Goal: Task Accomplishment & Management: Complete application form

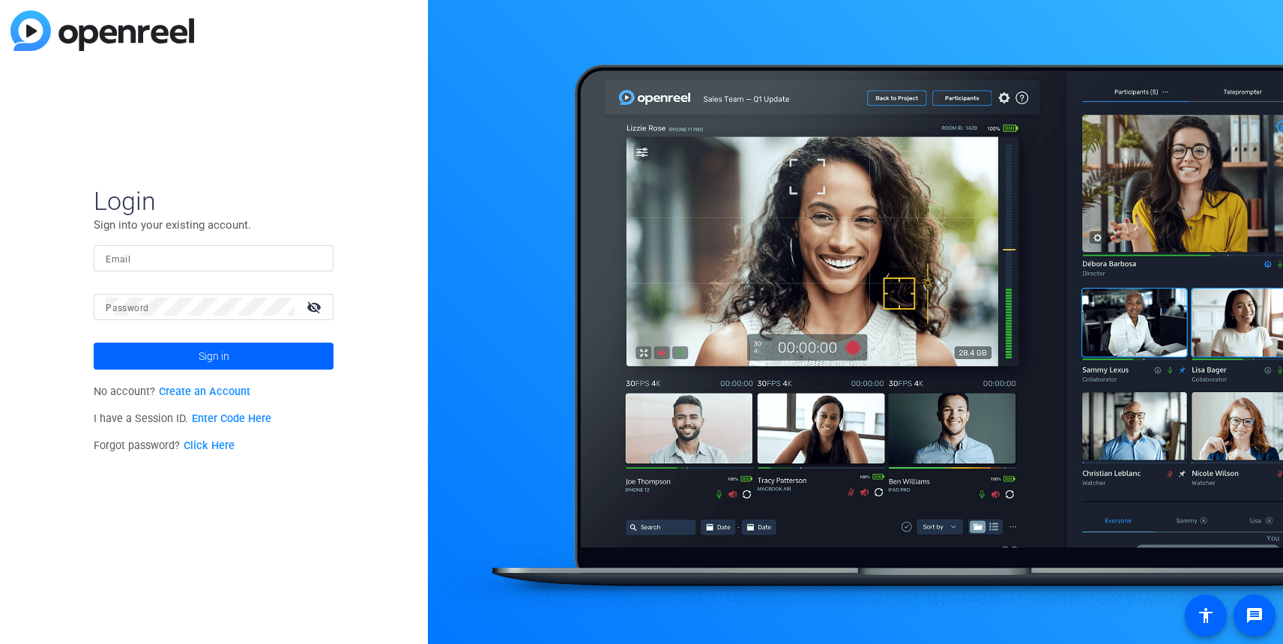
click at [215, 446] on link "Click Here" at bounding box center [209, 445] width 51 height 13
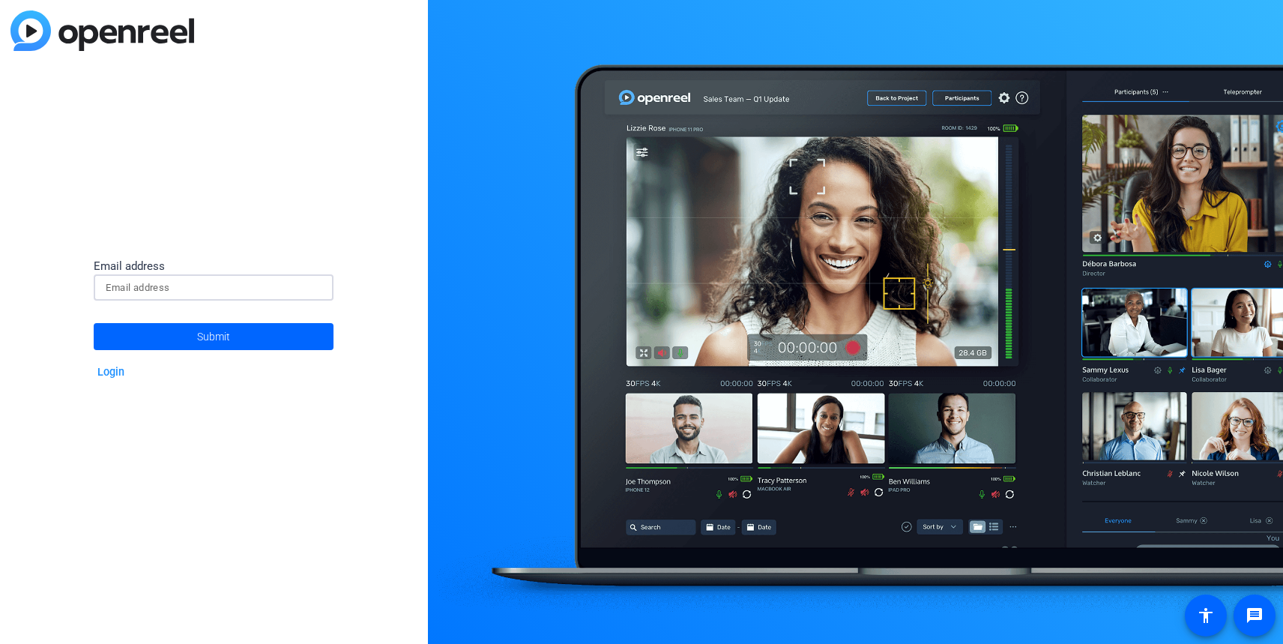
click at [174, 289] on input at bounding box center [214, 288] width 216 height 18
type input "[PERSON_NAME][EMAIL_ADDRESS][PERSON_NAME][DOMAIN_NAME]"
click at [94, 323] on button "Submit" at bounding box center [214, 336] width 240 height 27
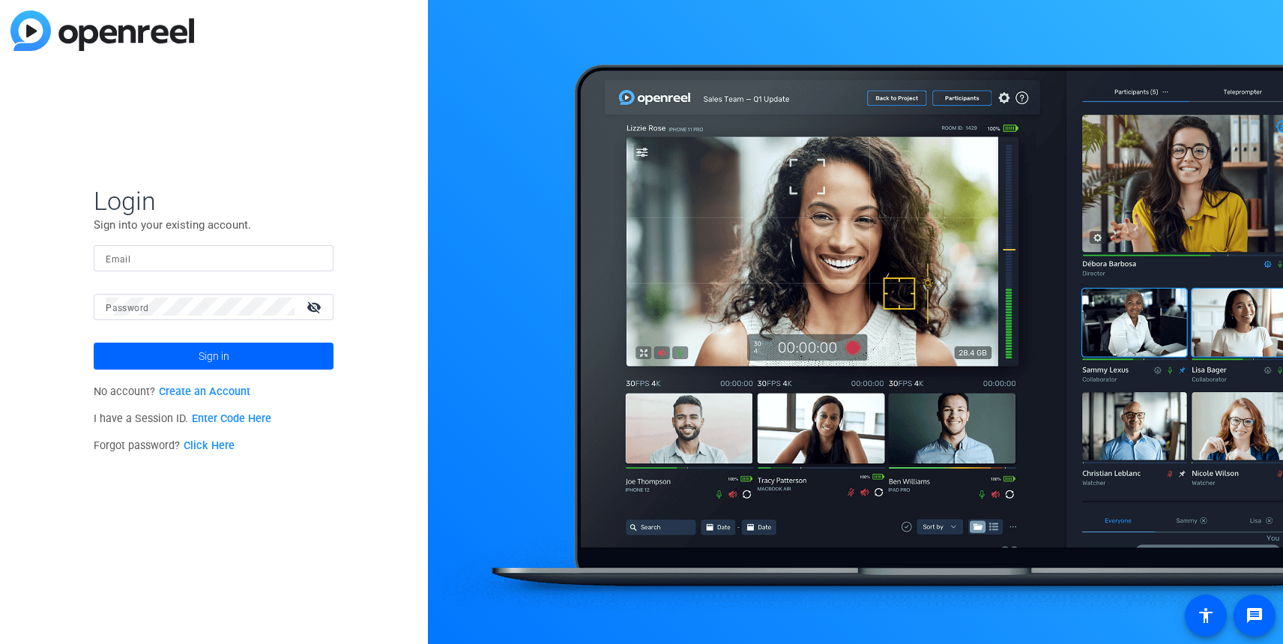
click at [216, 442] on link "Click Here" at bounding box center [209, 445] width 51 height 13
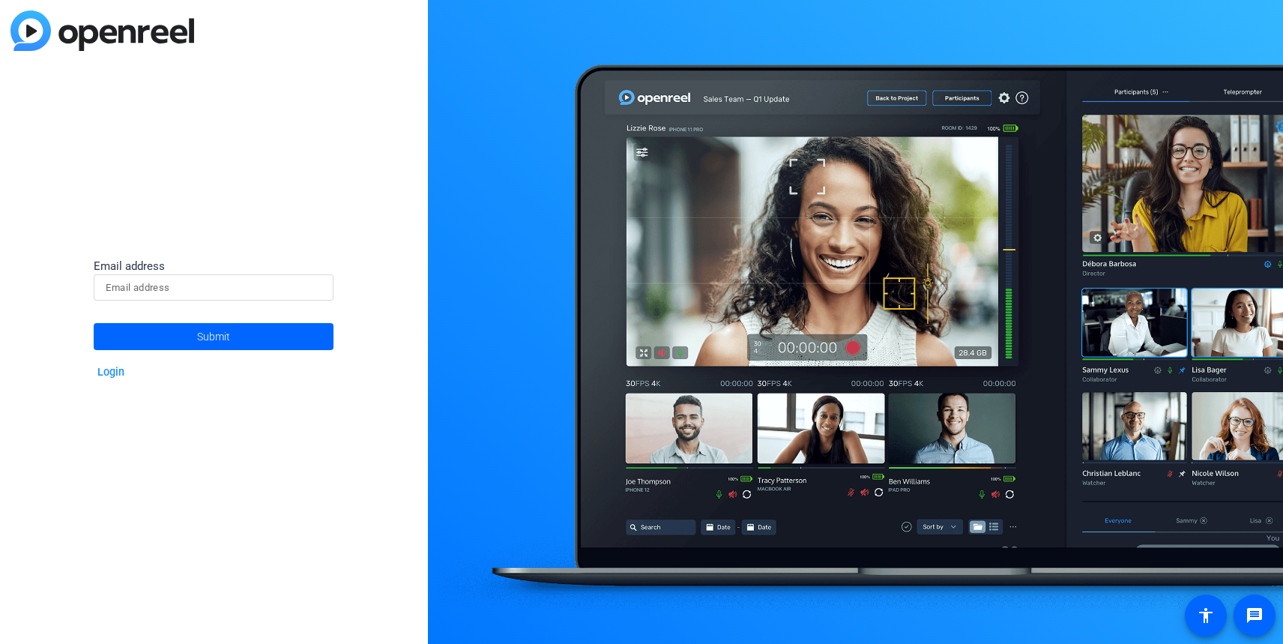
click at [179, 284] on input at bounding box center [214, 288] width 216 height 18
type input "[PERSON_NAME][EMAIL_ADDRESS][PERSON_NAME][DOMAIN_NAME]"
click at [94, 323] on button "Submit" at bounding box center [214, 336] width 240 height 27
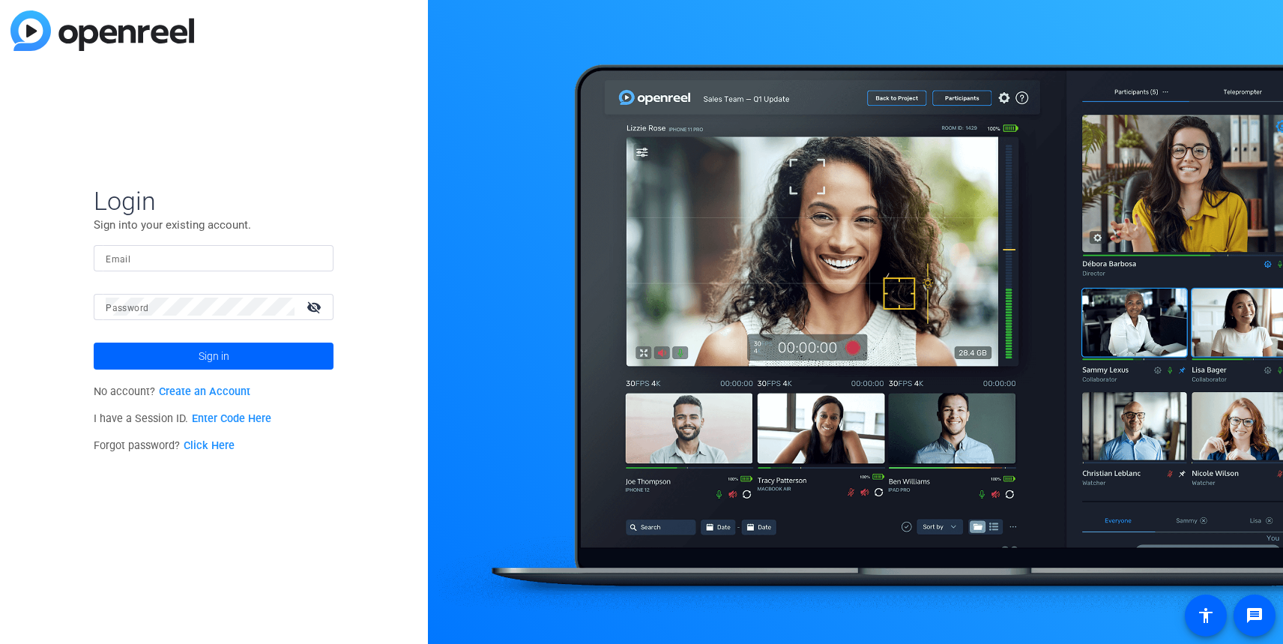
click at [220, 390] on link "Create an Account" at bounding box center [204, 391] width 91 height 13
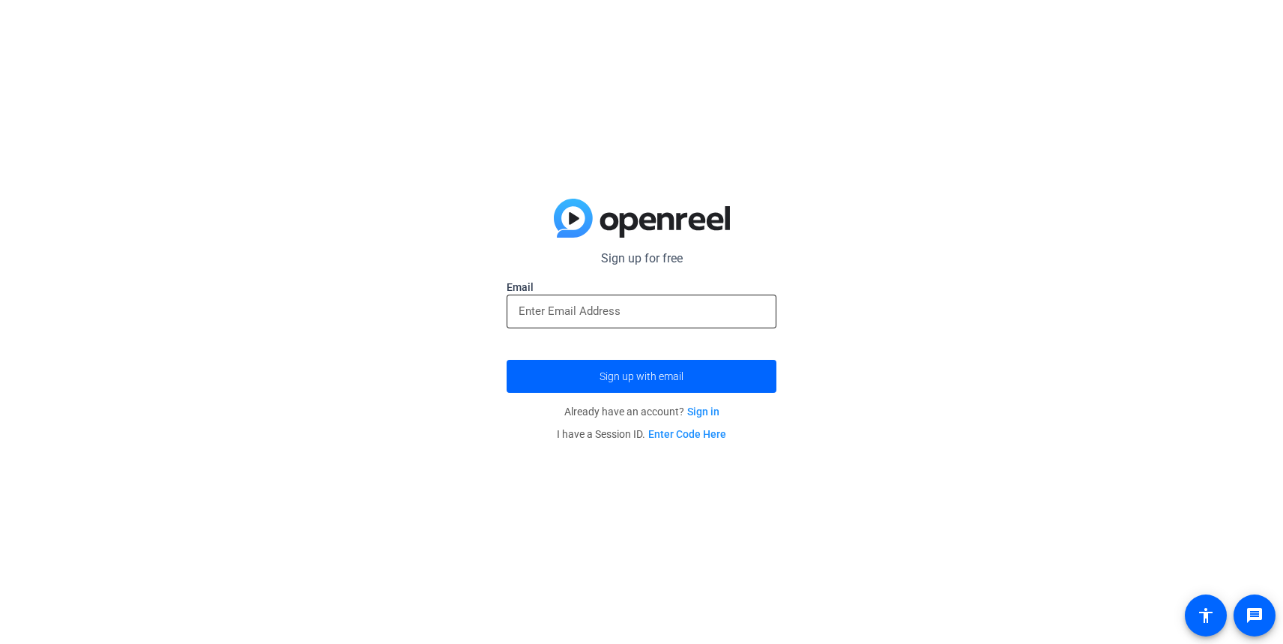
click at [633, 307] on input "email" at bounding box center [642, 311] width 246 height 18
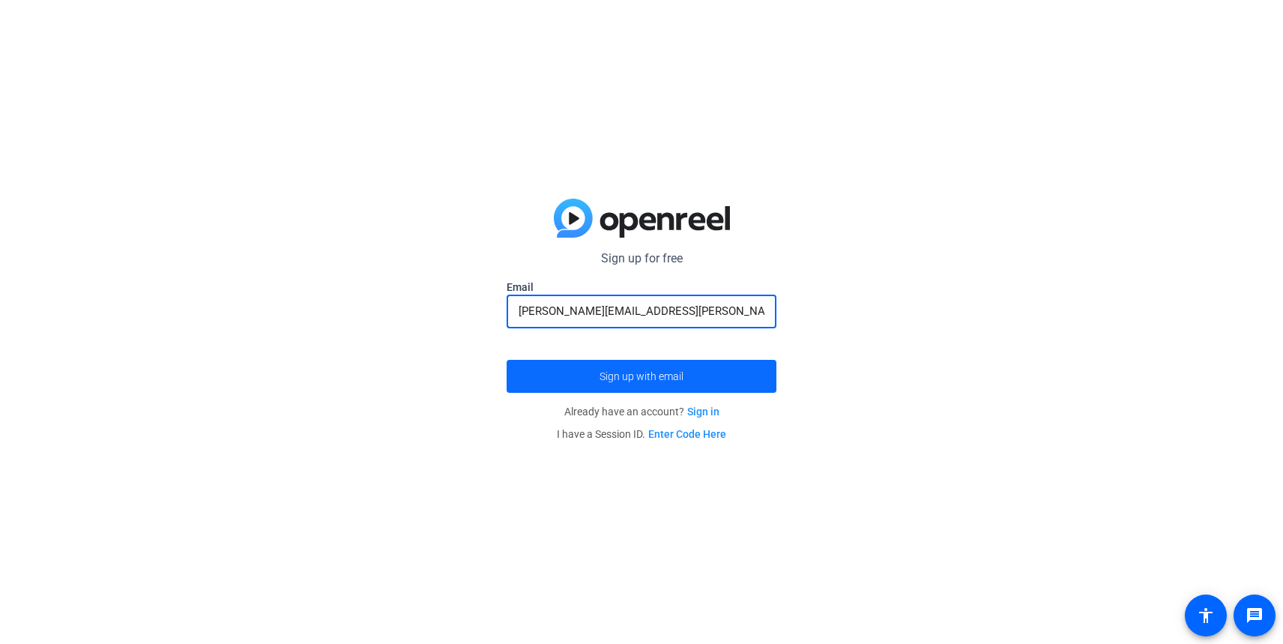
type input "[PERSON_NAME][EMAIL_ADDRESS][PERSON_NAME][DOMAIN_NAME]"
click at [684, 381] on span "submit" at bounding box center [642, 376] width 270 height 36
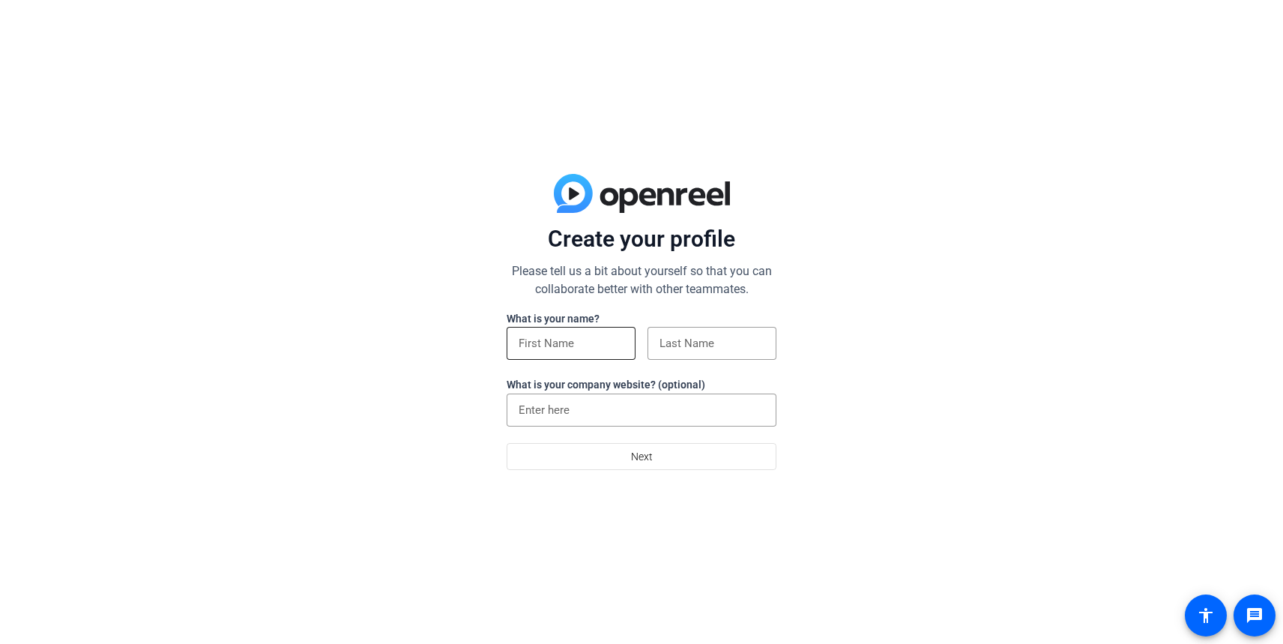
click at [565, 348] on input at bounding box center [571, 343] width 105 height 18
type input "John"
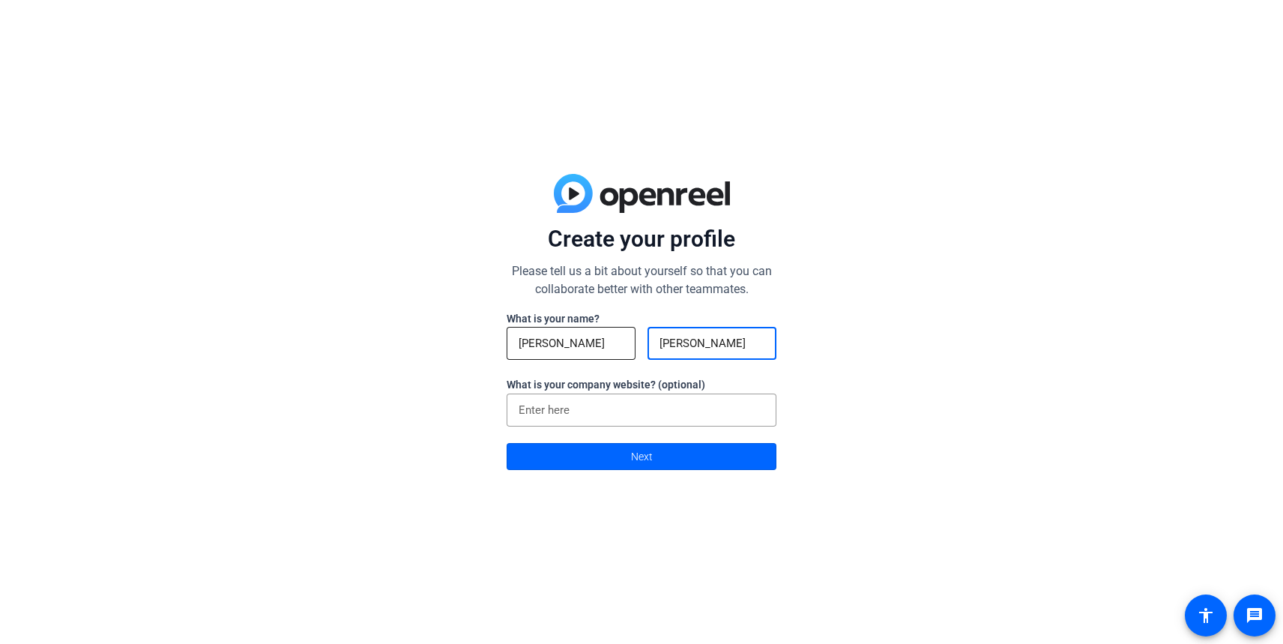
type input "Stanitz"
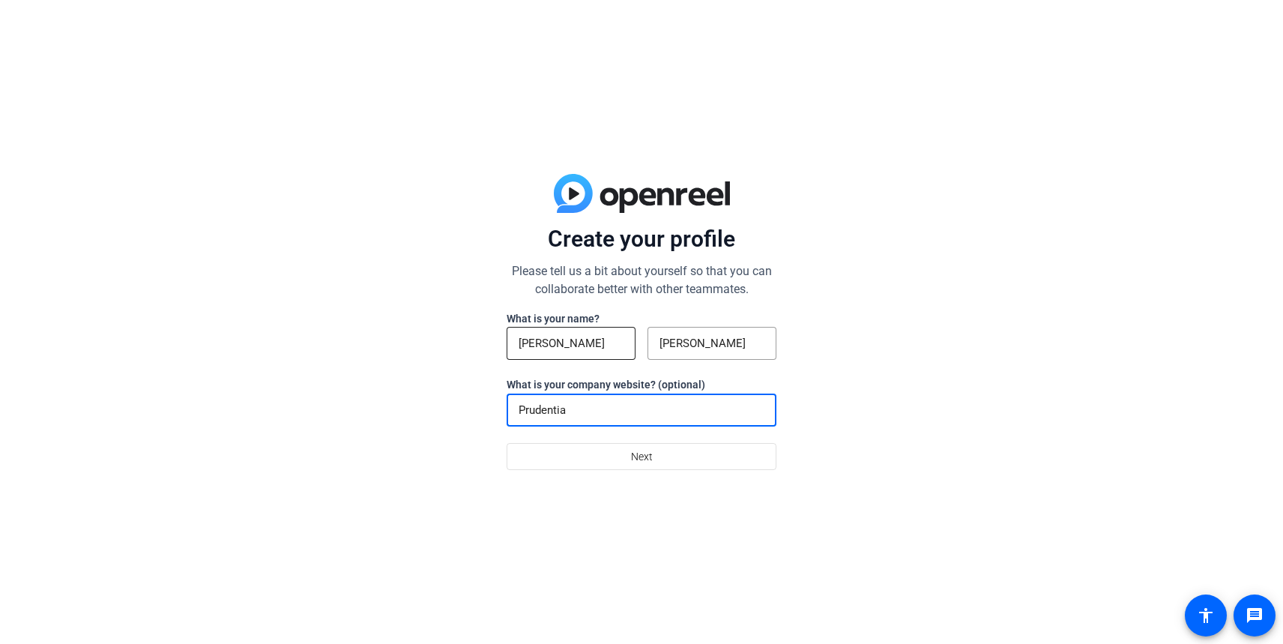
type input "Prudential"
drag, startPoint x: 588, startPoint y: 411, endPoint x: 451, endPoint y: 402, distance: 137.5
click at [452, 402] on div "Create your profile Please tell us a bit about yourself so that you can collabo…" at bounding box center [641, 322] width 1283 height 644
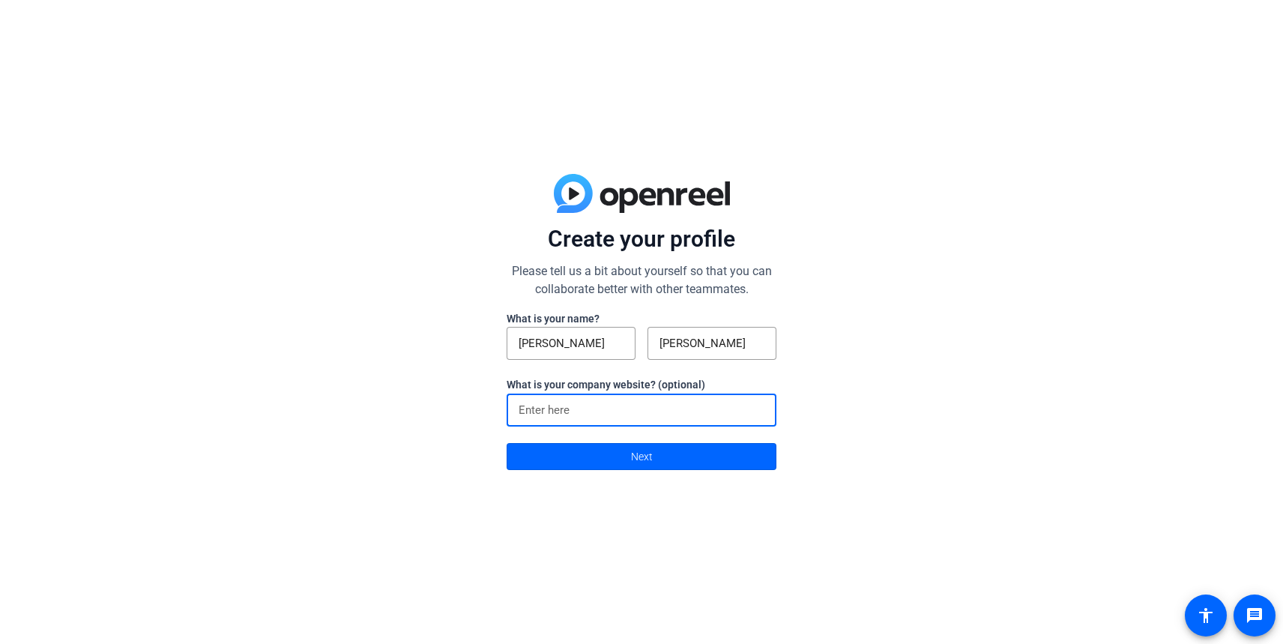
click at [947, 359] on div "Create your profile Please tell us a bit about yourself so that you can collabo…" at bounding box center [641, 322] width 1283 height 644
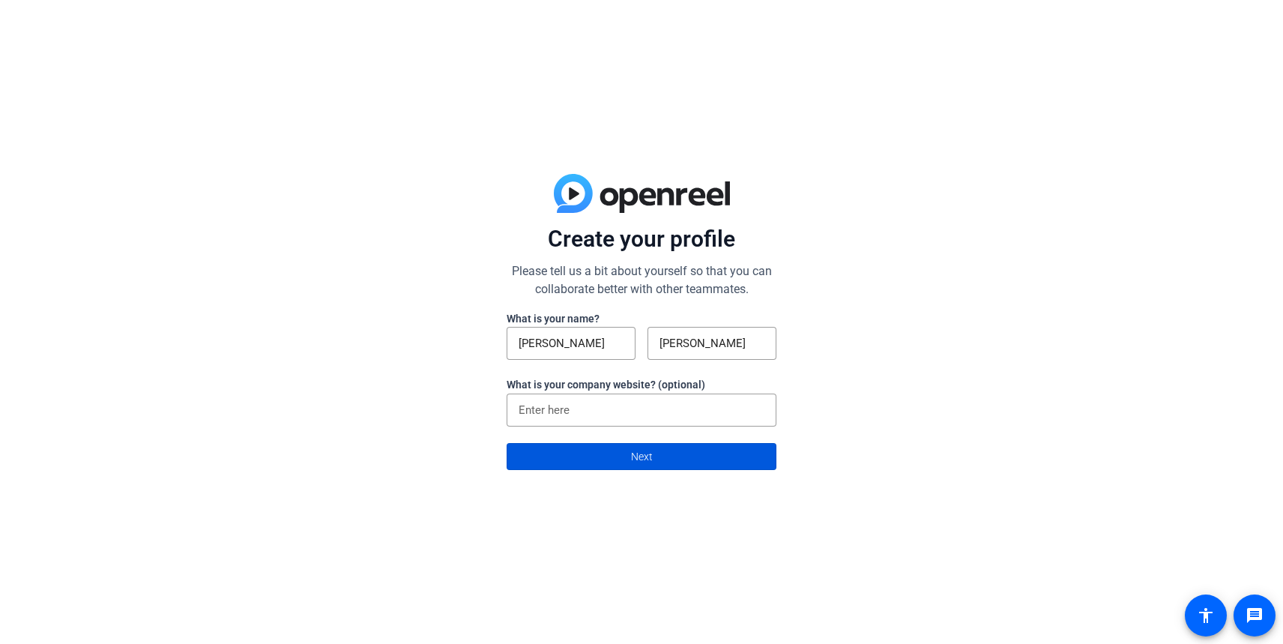
click at [707, 460] on span at bounding box center [641, 456] width 268 height 36
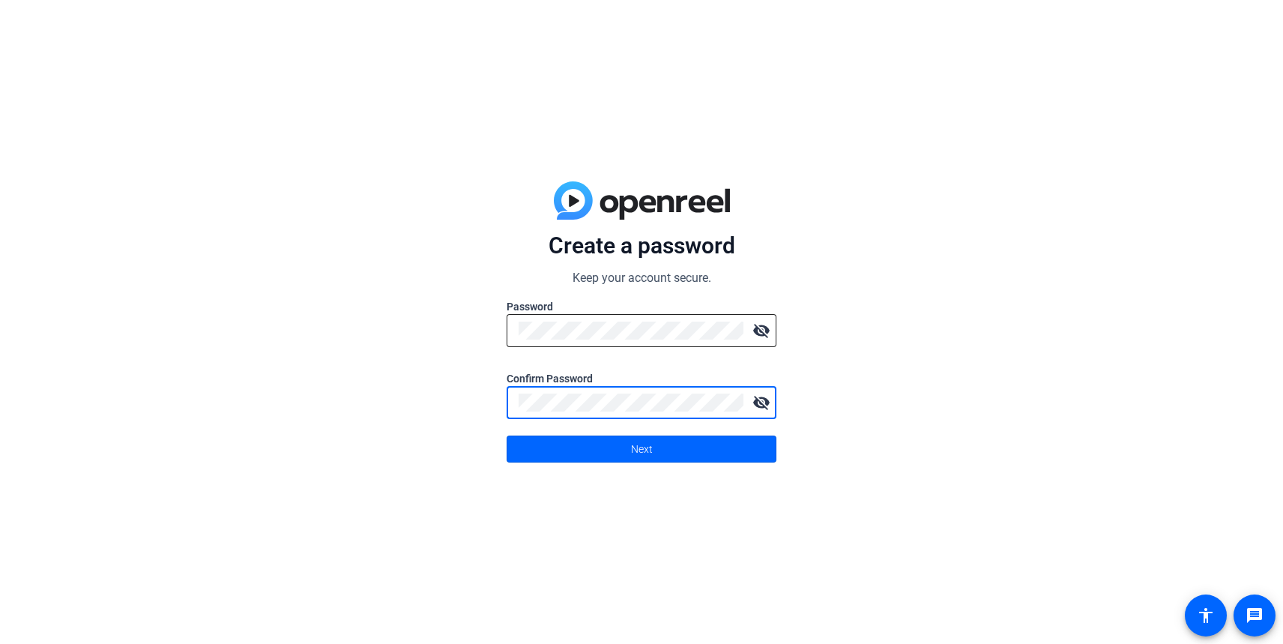
click button "Next" at bounding box center [642, 448] width 270 height 27
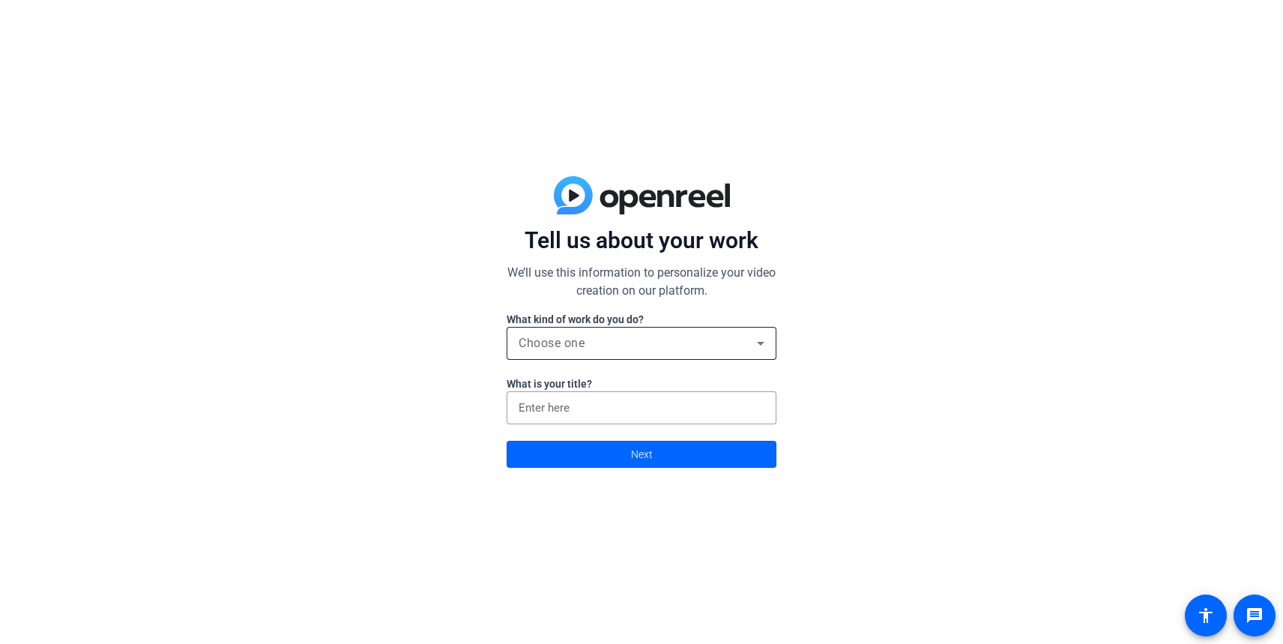
click at [760, 353] on div "Choose one" at bounding box center [642, 343] width 246 height 33
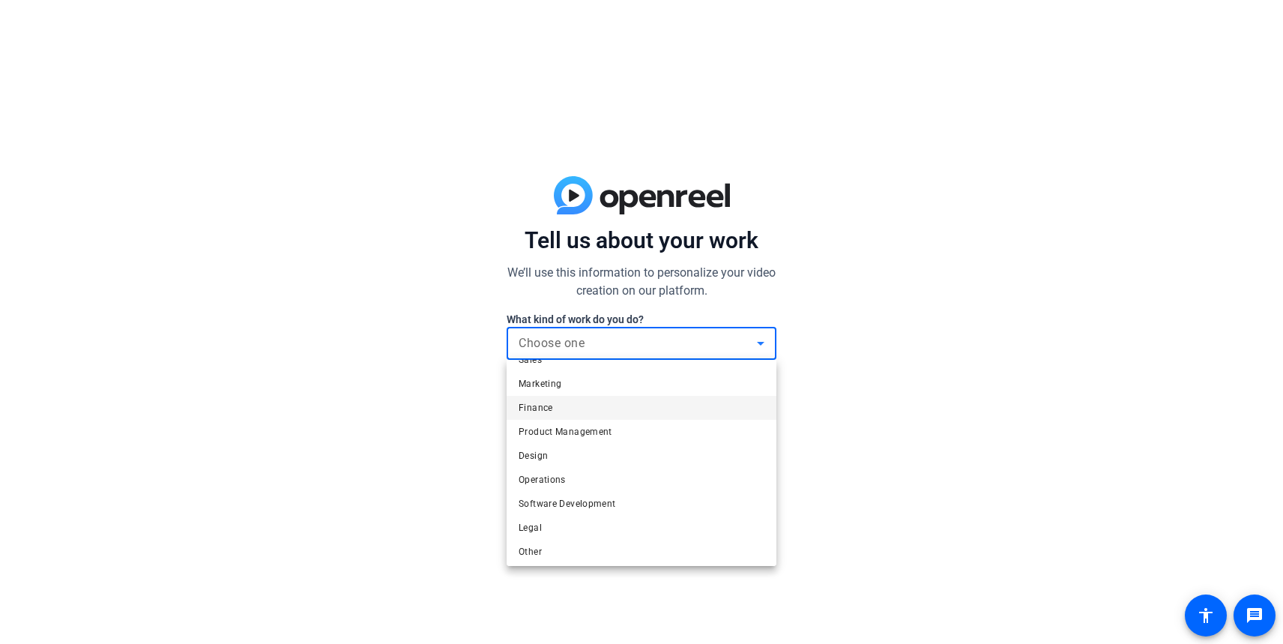
scroll to position [46, 0]
click at [558, 551] on mat-option "Other" at bounding box center [642, 548] width 270 height 24
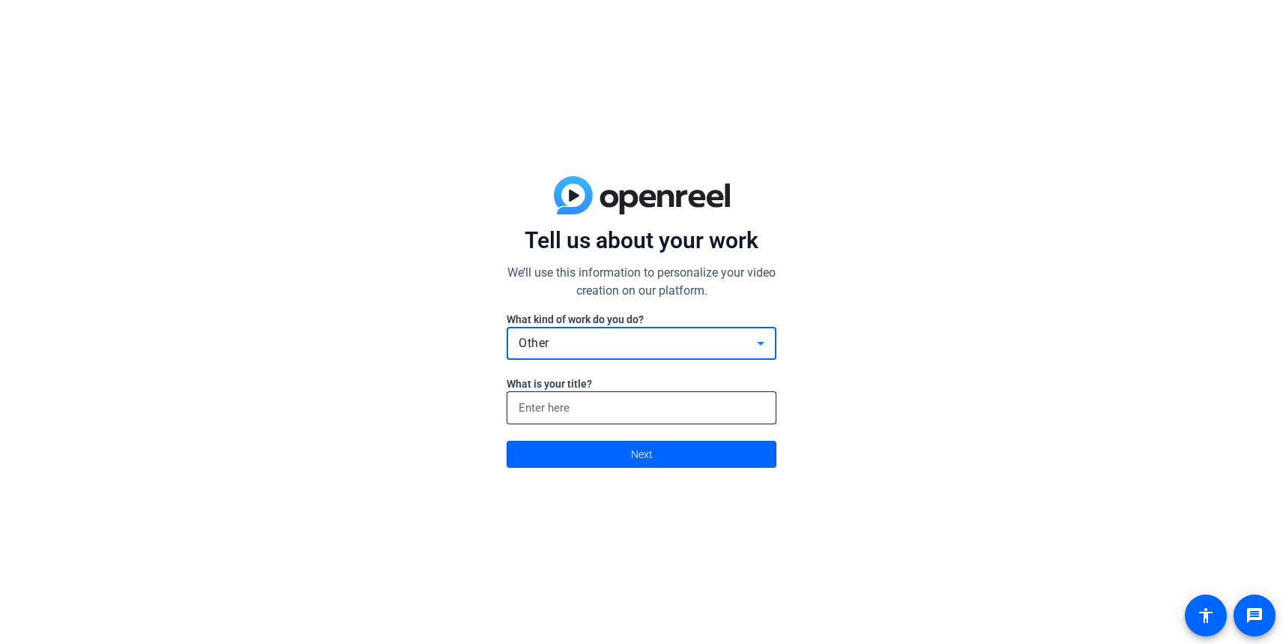
click at [608, 411] on input at bounding box center [642, 408] width 246 height 18
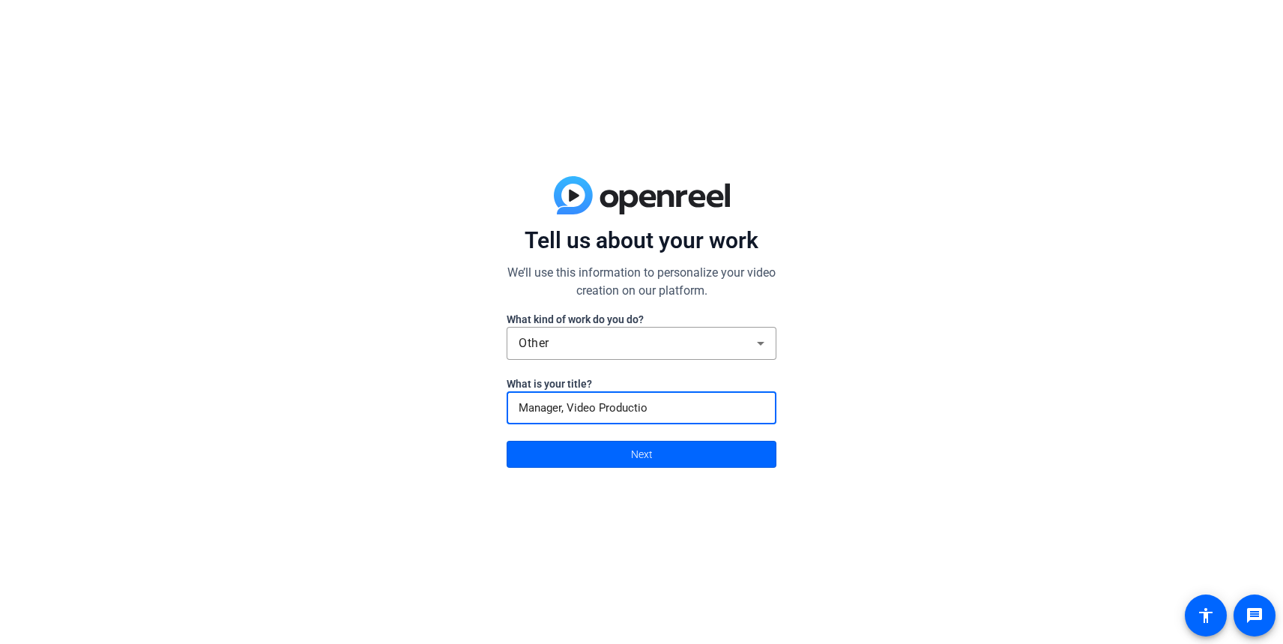
type input "Manager, Video Production"
click button "Next" at bounding box center [642, 454] width 270 height 27
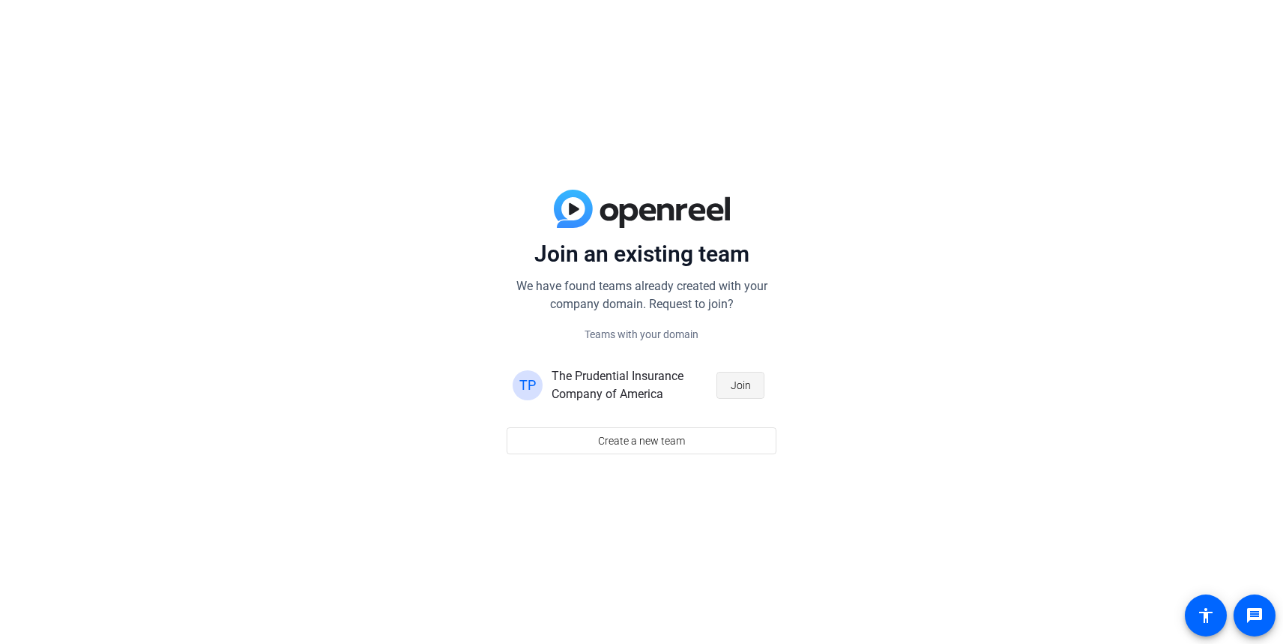
click at [735, 384] on span "Join" at bounding box center [741, 385] width 20 height 28
click at [684, 439] on span "Create a new team" at bounding box center [641, 440] width 87 height 28
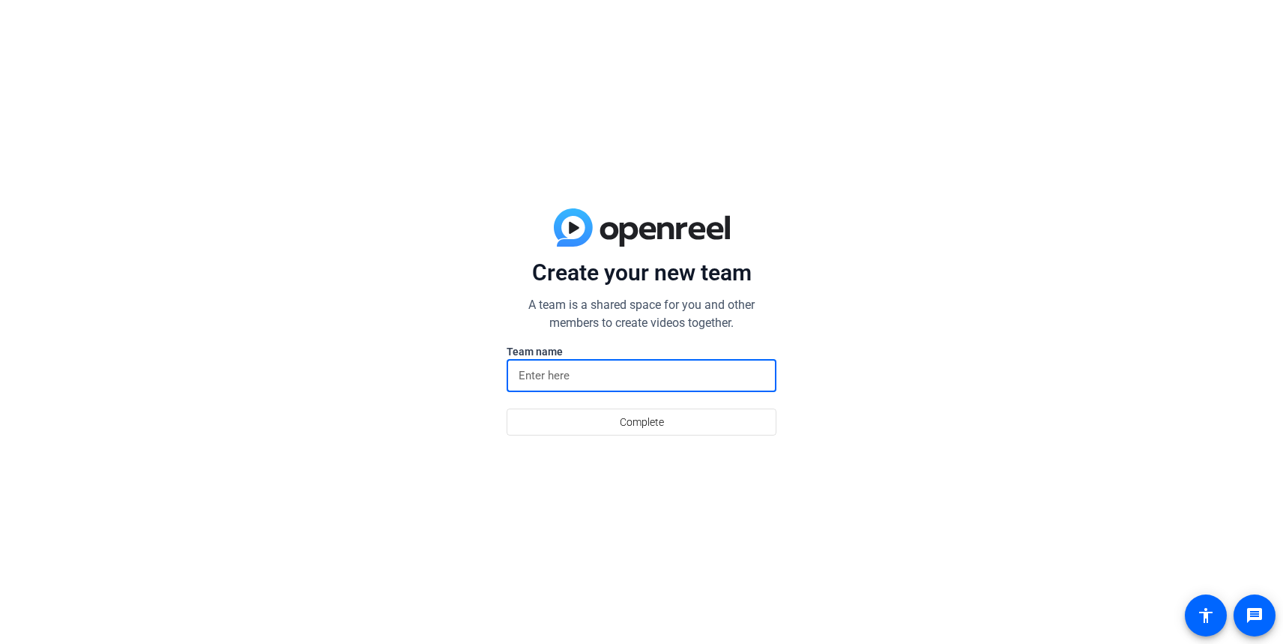
click at [587, 380] on input at bounding box center [642, 376] width 246 height 18
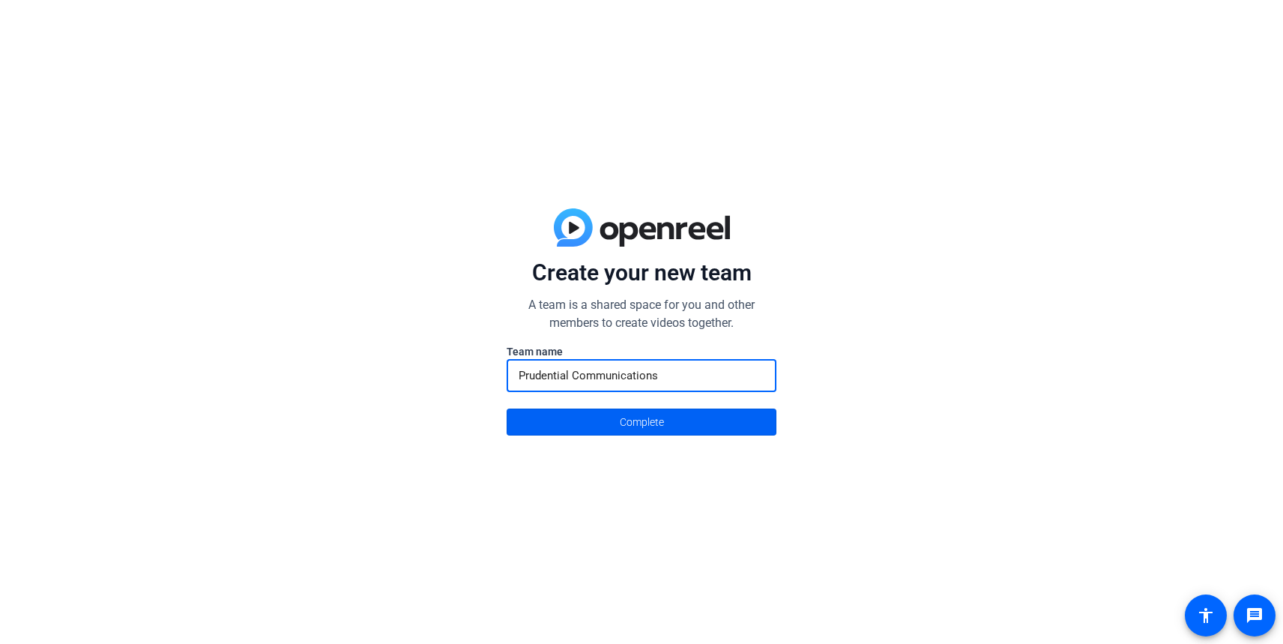
type input "Prudential Communications"
click at [660, 422] on span "Complete" at bounding box center [642, 422] width 44 height 28
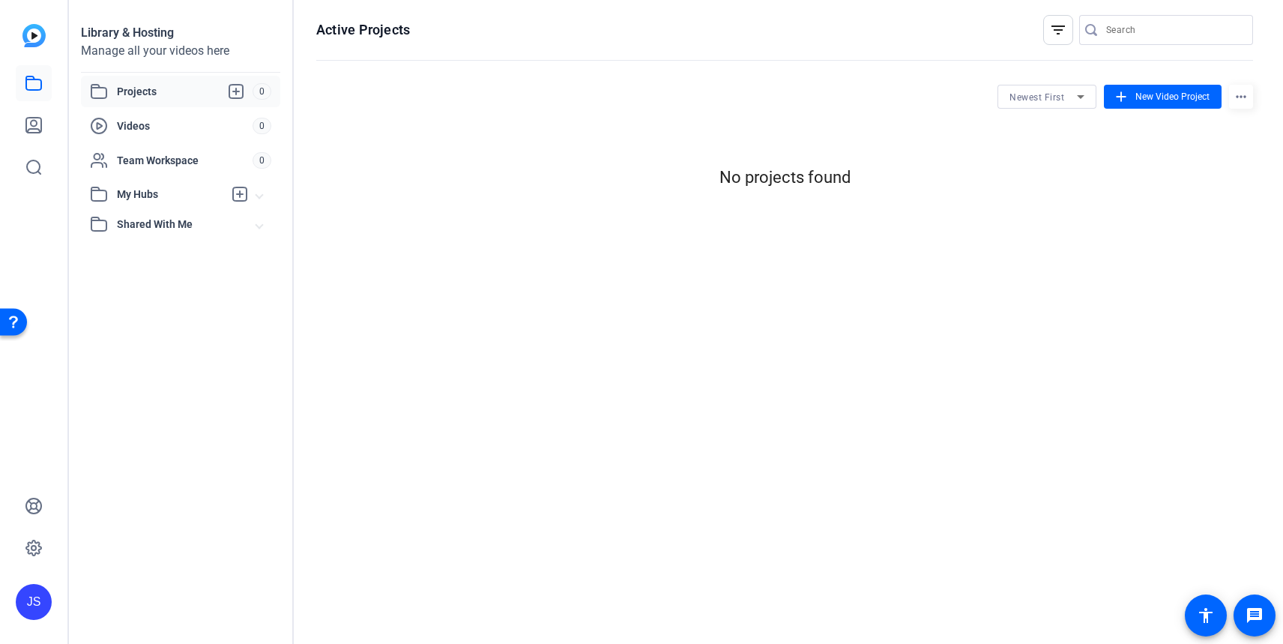
click at [450, 286] on div "Active Projects filter_list Newest First add New Video Project more_horiz No pr…" at bounding box center [785, 322] width 982 height 644
